Goal: Task Accomplishment & Management: Use online tool/utility

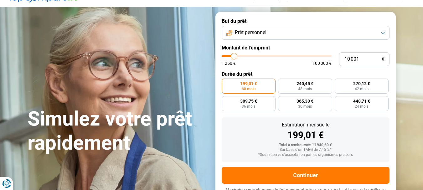
scroll to position [63, 0]
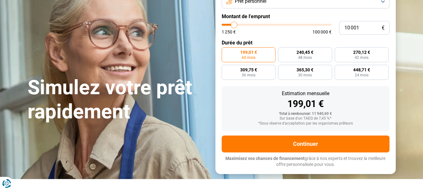
type input "10 500"
type input "10500"
type input "10 000"
type input "10000"
type input "9 000"
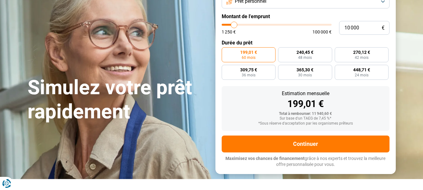
type input "9000"
type input "7 000"
type input "7000"
type input "5 000"
type input "5000"
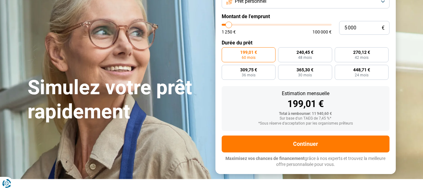
type input "2 500"
type input "2500"
type input "1 250"
drag, startPoint x: 235, startPoint y: 22, endPoint x: 224, endPoint y: 23, distance: 11.3
type input "1250"
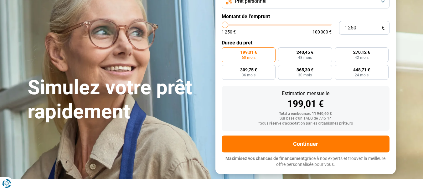
click at [224, 24] on input "range" at bounding box center [277, 25] width 110 height 2
radio input "true"
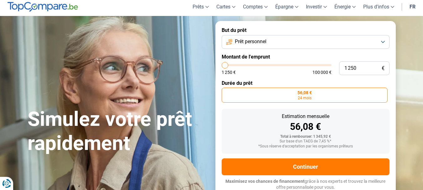
scroll to position [0, 0]
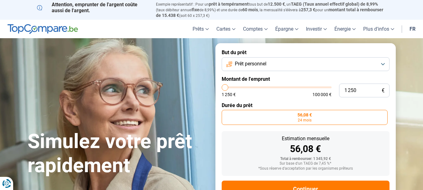
drag, startPoint x: 264, startPoint y: 41, endPoint x: 272, endPoint y: 43, distance: 8.7
click at [272, 43] on section "Simulez votre prêt rapidement Simulez votre prêt rapidement But du prêt Prêt pe…" at bounding box center [211, 131] width 423 height 186
click at [269, 41] on section "Simulez votre prêt rapidement Simulez votre prêt rapidement But du prêt Prêt pe…" at bounding box center [211, 131] width 423 height 186
click at [383, 64] on button "Prêt personnel" at bounding box center [306, 64] width 168 height 14
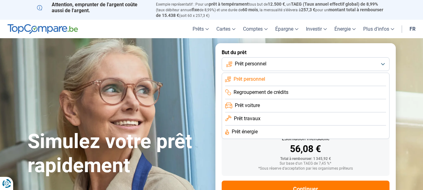
click at [380, 65] on button "Prêt personnel" at bounding box center [306, 64] width 168 height 14
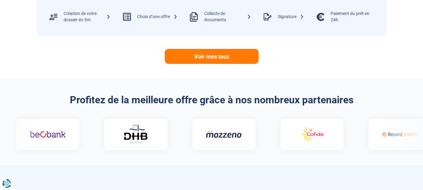
scroll to position [344, 0]
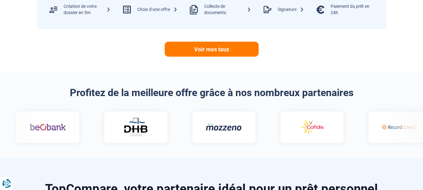
click at [292, 125] on img at bounding box center [310, 127] width 36 height 18
click at [211, 125] on img at bounding box center [229, 127] width 36 height 18
click at [287, 125] on img at bounding box center [305, 127] width 36 height 18
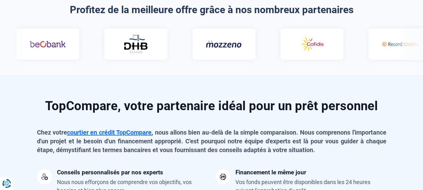
scroll to position [438, 0]
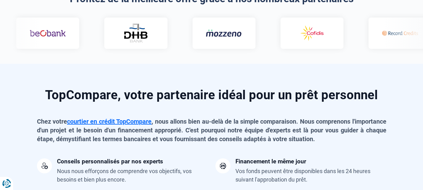
click at [277, 32] on img at bounding box center [295, 33] width 36 height 18
click at [271, 32] on div at bounding box center [302, 33] width 63 height 31
drag, startPoint x: 108, startPoint y: 47, endPoint x: 275, endPoint y: 55, distance: 167.4
click at [275, 55] on section "Profitez de la meilleure offre grâce à nos nombreux partenaires" at bounding box center [211, 21] width 423 height 86
click at [252, 55] on section "Profitez de la meilleure offre grâce à nos nombreux partenaires" at bounding box center [211, 21] width 423 height 86
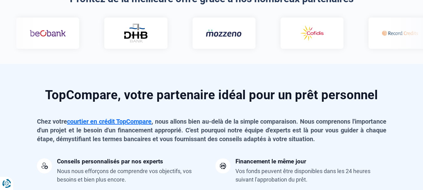
click at [166, 65] on section "TopCompare, votre partenaire idéal pour un prêt personnel Chez votre courtier e…" at bounding box center [211, 181] width 423 height 235
drag, startPoint x: 250, startPoint y: 32, endPoint x: 243, endPoint y: 33, distance: 7.6
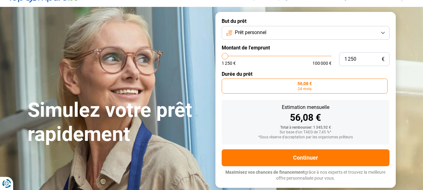
scroll to position [0, 0]
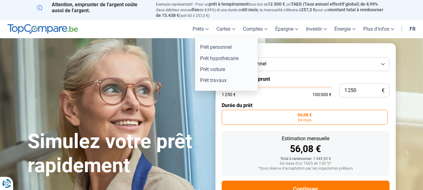
click at [196, 28] on link "Prêts" at bounding box center [201, 29] width 24 height 18
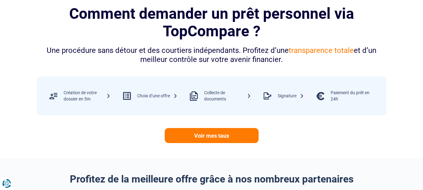
scroll to position [282, 0]
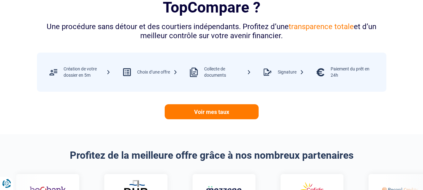
click at [57, 72] on div at bounding box center [53, 72] width 20 height 20
click at [58, 71] on div at bounding box center [53, 72] width 20 height 20
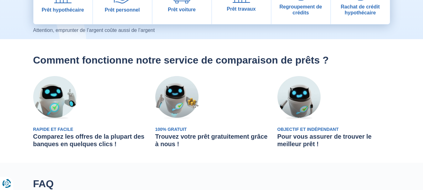
scroll to position [157, 0]
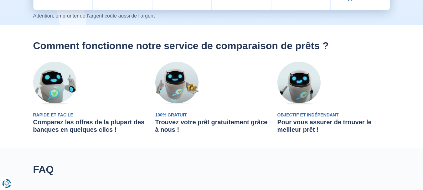
click at [296, 89] on img at bounding box center [298, 83] width 43 height 43
